Goal: Entertainment & Leisure: Consume media (video, audio)

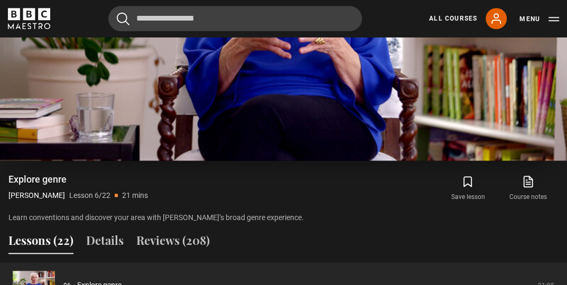
scroll to position [716, 0]
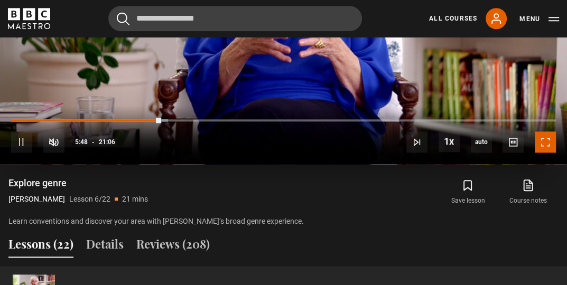
click at [546, 141] on span "Video Player" at bounding box center [544, 141] width 21 height 21
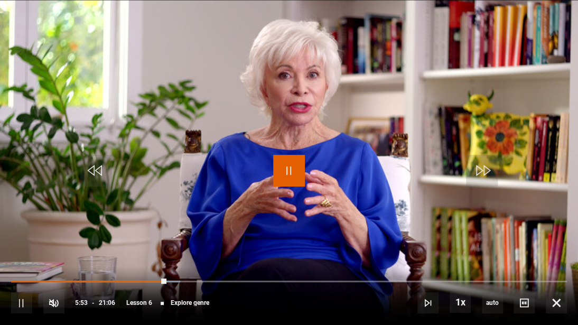
click at [288, 172] on span "Video Player" at bounding box center [289, 171] width 32 height 32
click at [51, 285] on span "Video Player" at bounding box center [53, 302] width 21 height 21
click at [289, 170] on span "Video Player" at bounding box center [289, 171] width 32 height 32
click at [287, 170] on span "Video Player" at bounding box center [289, 171] width 32 height 32
click at [285, 168] on span "Video Player" at bounding box center [289, 171] width 32 height 32
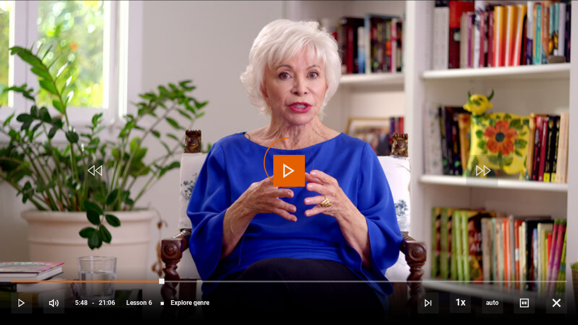
drag, startPoint x: 164, startPoint y: 279, endPoint x: 20, endPoint y: 304, distance: 145.6
click at [4, 285] on div "10s Skip Back 10 seconds Play 10s Skip Forward 10 seconds Loaded : 0.00% 05:22 …" at bounding box center [289, 295] width 578 height 59
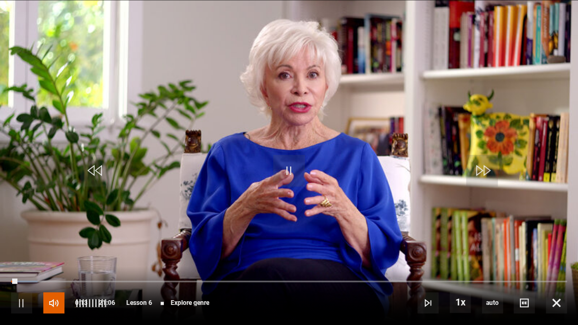
click at [54, 285] on span "Video Player" at bounding box center [53, 302] width 21 height 21
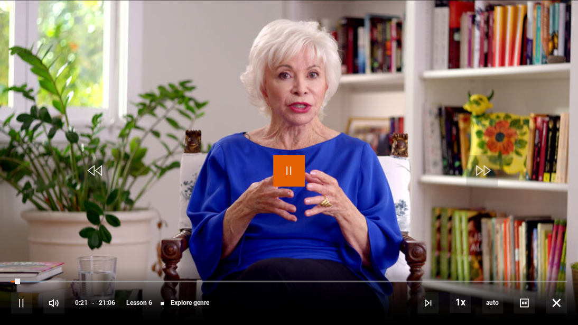
click at [284, 169] on span "Video Player" at bounding box center [289, 171] width 32 height 32
click at [106, 285] on div "100%" at bounding box center [90, 302] width 32 height 21
click at [287, 168] on span "Video Player" at bounding box center [289, 171] width 32 height 32
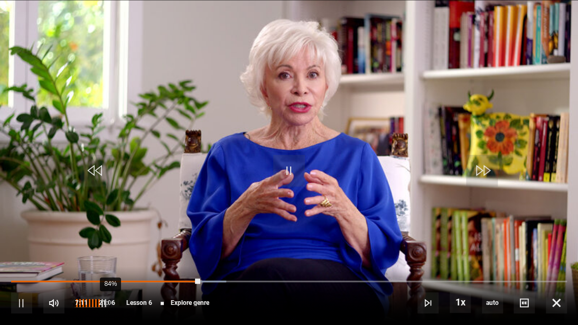
click at [110, 285] on div "84%" at bounding box center [110, 303] width 1 height 8
click at [103, 285] on div "80%" at bounding box center [90, 303] width 32 height 8
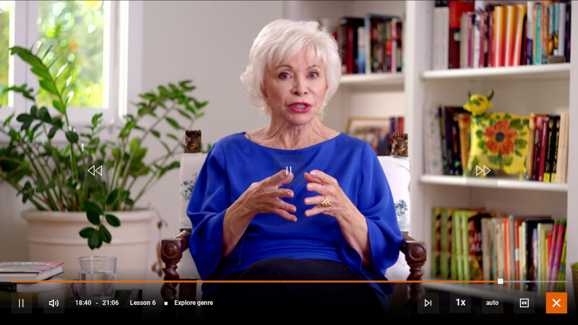
click at [553, 285] on span "Video Player" at bounding box center [555, 302] width 21 height 21
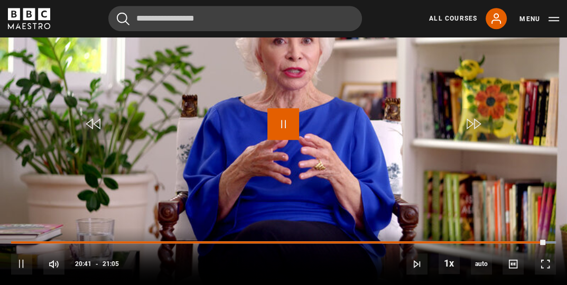
click at [285, 117] on span "Video Player" at bounding box center [283, 124] width 32 height 32
click at [284, 124] on span "Video Player" at bounding box center [283, 124] width 32 height 32
click at [284, 125] on span "Video Player" at bounding box center [283, 124] width 32 height 32
click at [283, 125] on span "Video Player" at bounding box center [283, 124] width 32 height 32
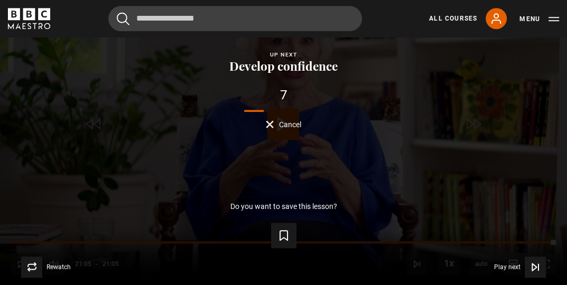
click at [286, 122] on span "Cancel" at bounding box center [290, 124] width 22 height 7
